Goal: Transaction & Acquisition: Purchase product/service

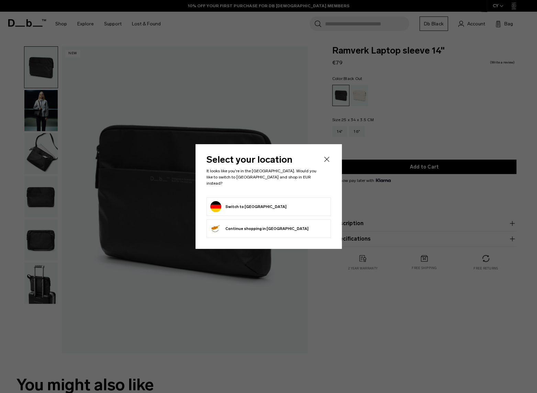
click at [267, 203] on form "Switch to Germany" at bounding box center [268, 206] width 117 height 11
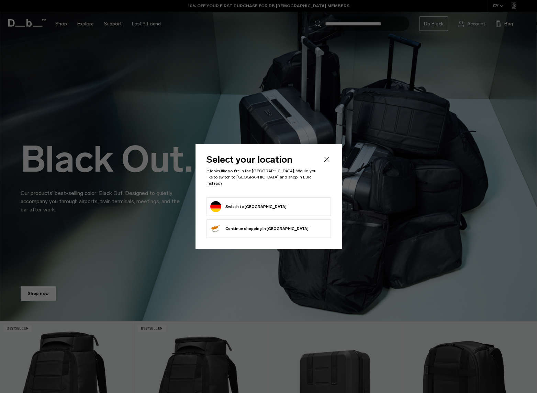
click at [245, 205] on button "Switch to Germany" at bounding box center [248, 206] width 76 height 11
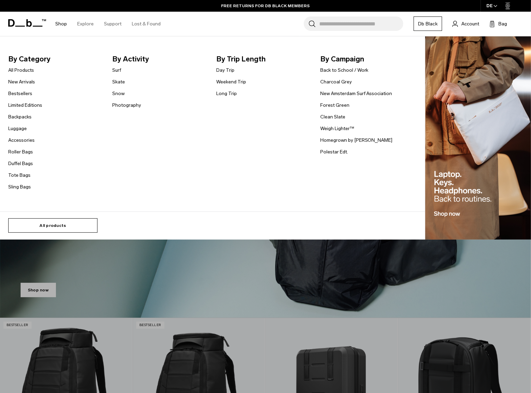
click at [59, 226] on link "All products" at bounding box center [52, 225] width 89 height 14
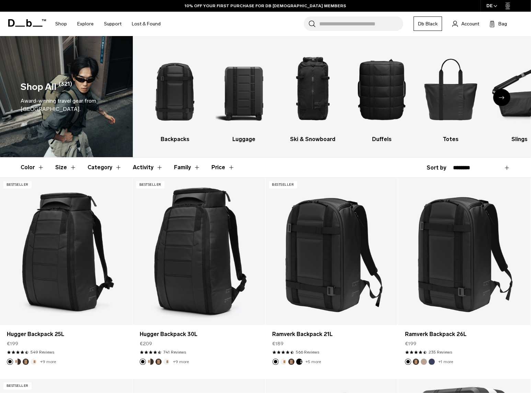
click at [96, 168] on button "Category" at bounding box center [105, 168] width 34 height 20
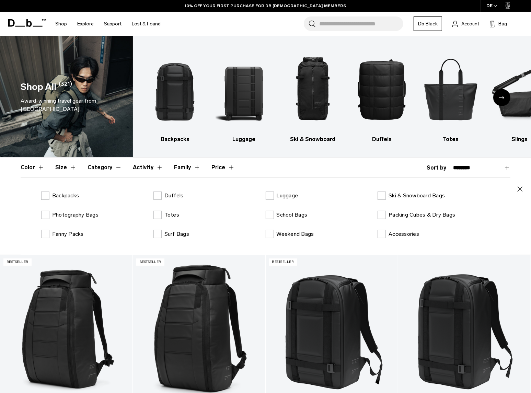
click at [96, 168] on button "Category" at bounding box center [105, 168] width 34 height 20
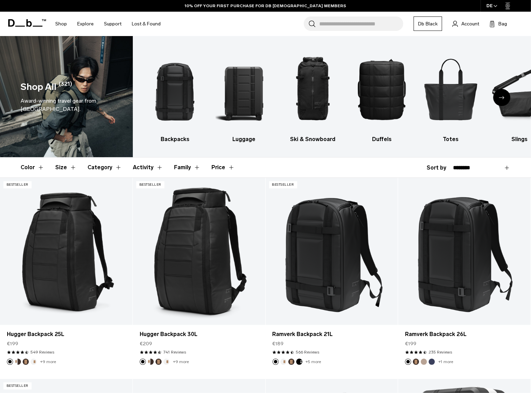
click at [73, 167] on button "Size" at bounding box center [65, 168] width 21 height 20
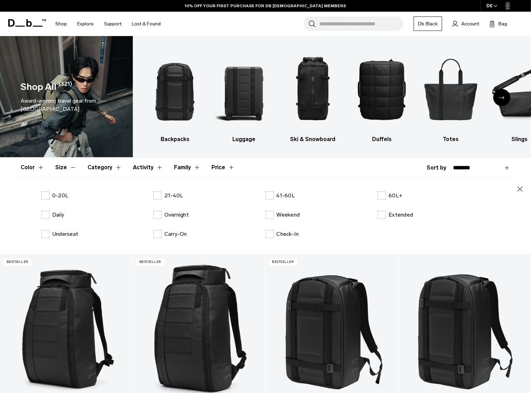
click at [73, 167] on button "Size" at bounding box center [65, 168] width 21 height 20
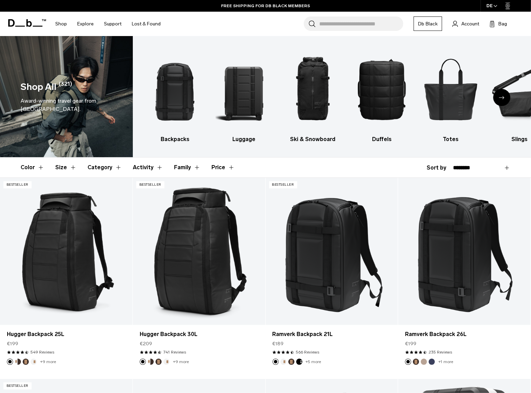
click at [138, 166] on button "Activity" at bounding box center [148, 168] width 30 height 20
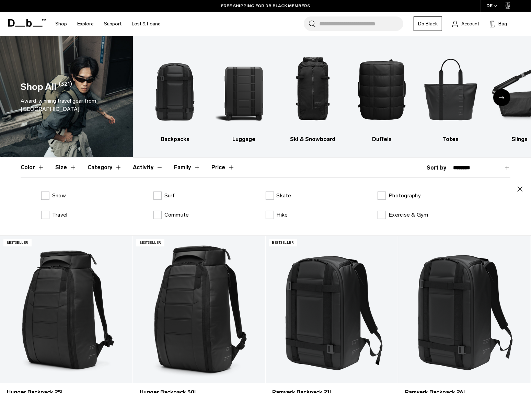
click at [138, 167] on button "Activity" at bounding box center [148, 168] width 30 height 20
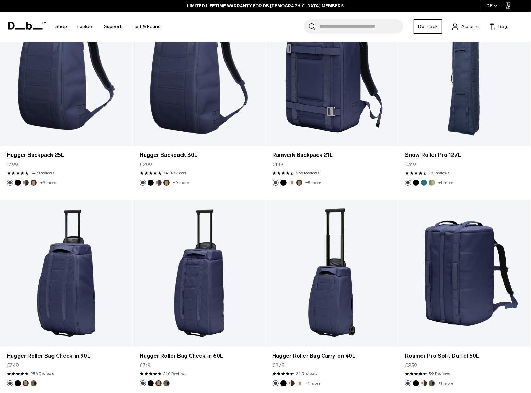
scroll to position [1992, 0]
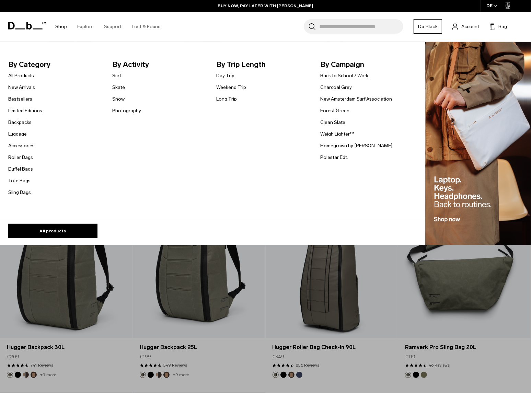
click at [24, 110] on link "Limited Editions" at bounding box center [25, 110] width 34 height 7
